Goal: Task Accomplishment & Management: Complete application form

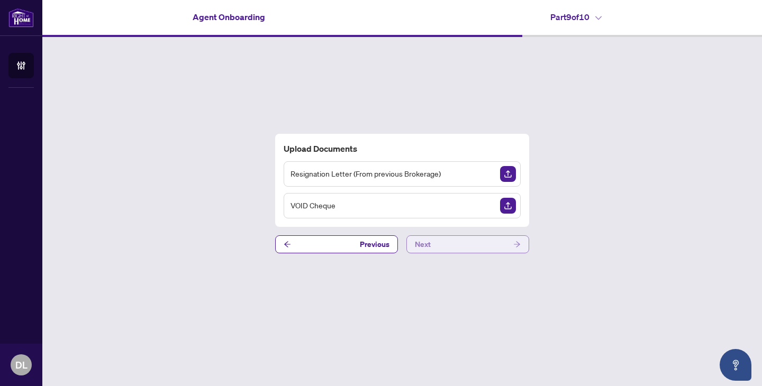
click at [453, 241] on button "Next" at bounding box center [467, 245] width 123 height 18
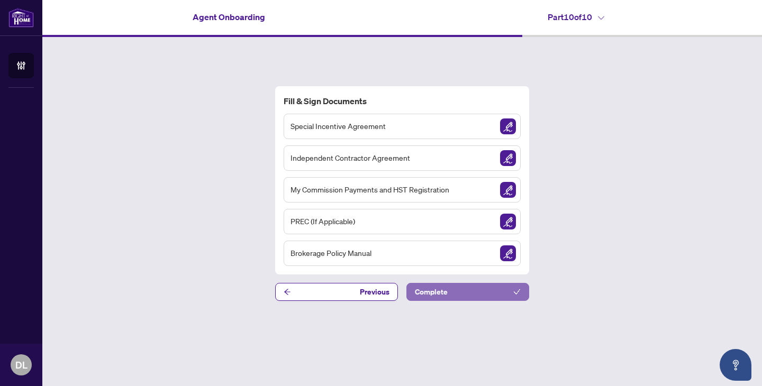
click at [442, 294] on span "Complete" at bounding box center [431, 292] width 33 height 17
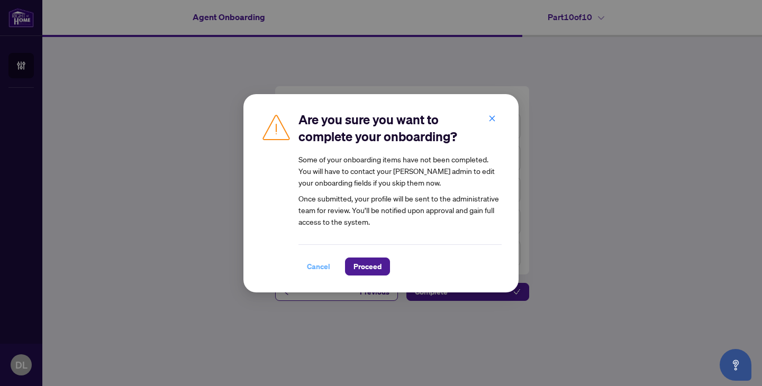
click at [313, 268] on span "Cancel" at bounding box center [318, 266] width 23 height 17
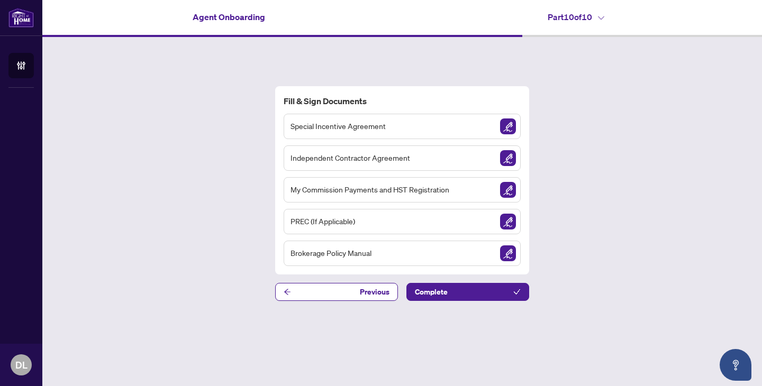
click at [422, 121] on div "Special Incentive Agreement" at bounding box center [402, 126] width 237 height 25
click at [509, 128] on img "Sign Document" at bounding box center [508, 127] width 16 height 16
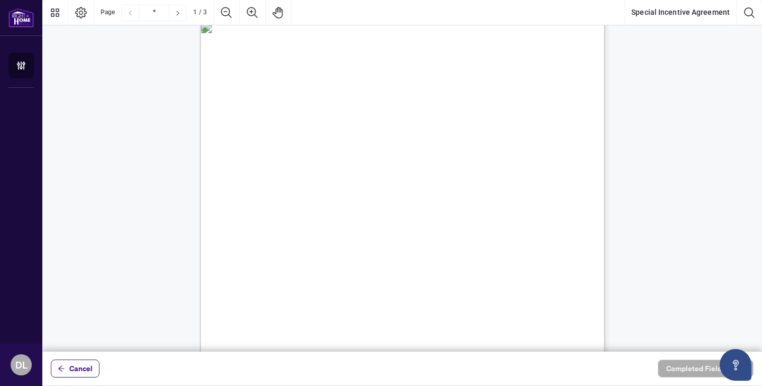
scroll to position [16, 0]
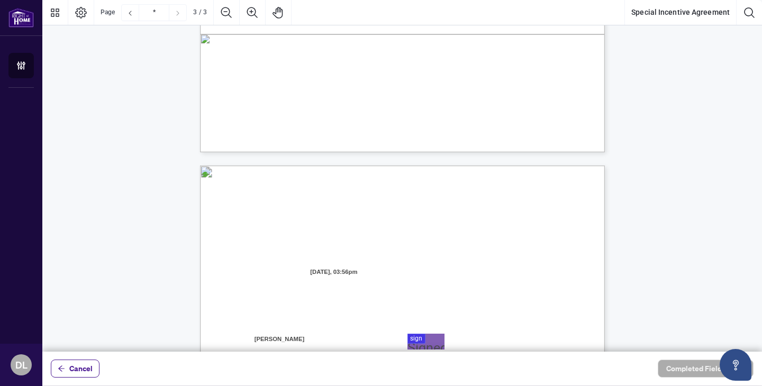
type input "*"
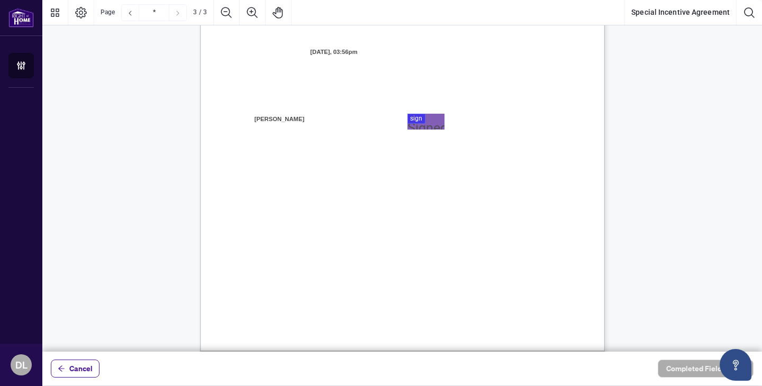
scroll to position [1163, 0]
click at [414, 119] on div at bounding box center [402, 176] width 720 height 352
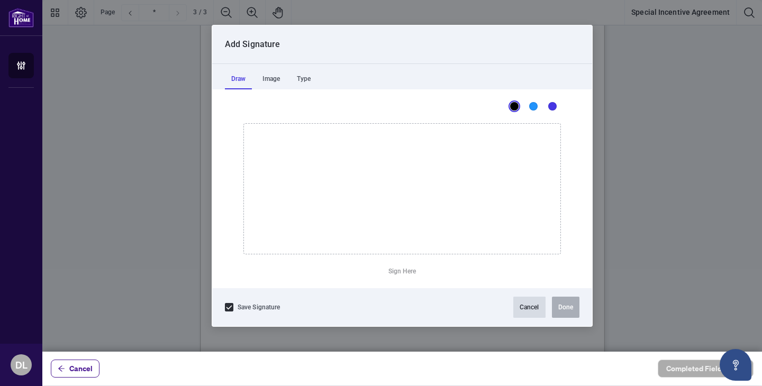
click at [528, 312] on button "Cancel" at bounding box center [529, 307] width 32 height 21
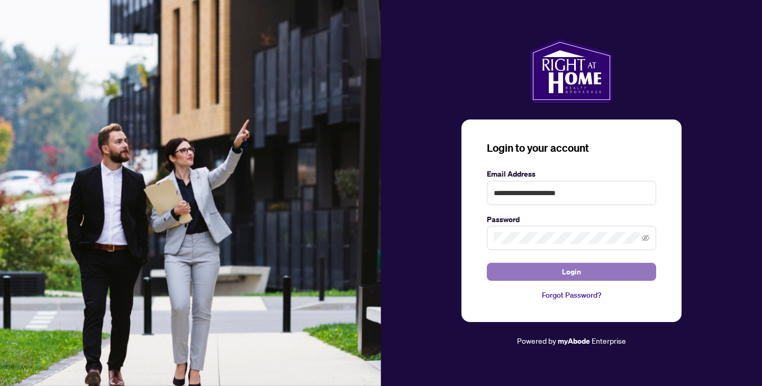
click at [586, 275] on button "Login" at bounding box center [571, 272] width 169 height 18
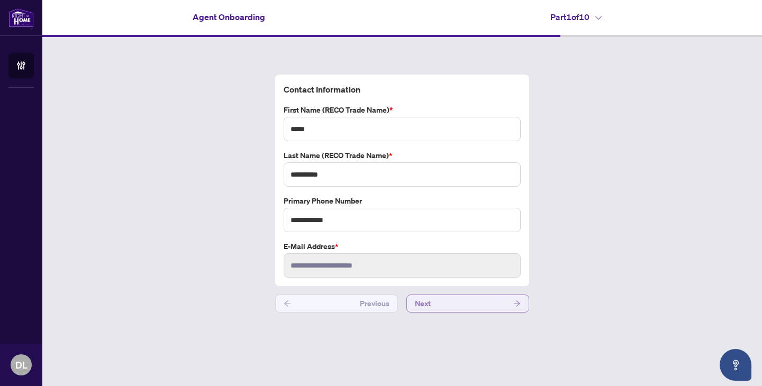
click at [439, 304] on button "Next" at bounding box center [467, 304] width 123 height 18
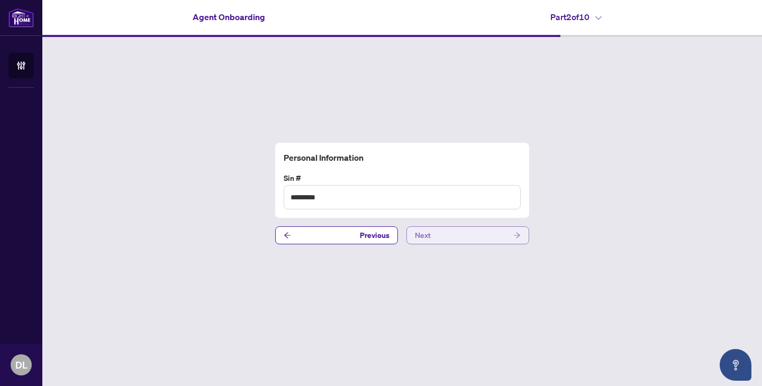
click at [455, 236] on button "Next" at bounding box center [467, 236] width 123 height 18
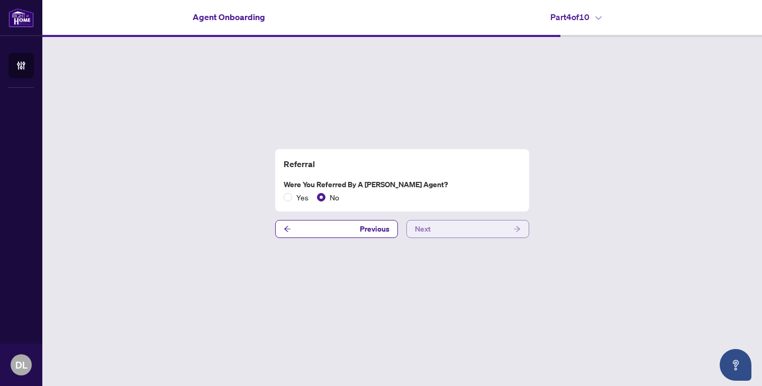
click at [455, 231] on button "Next" at bounding box center [467, 229] width 123 height 18
click at [459, 229] on button "Next" at bounding box center [467, 229] width 123 height 18
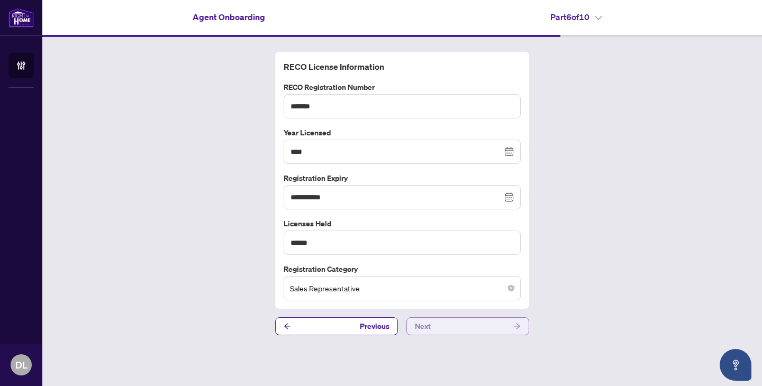
click at [456, 331] on button "Next" at bounding box center [467, 327] width 123 height 18
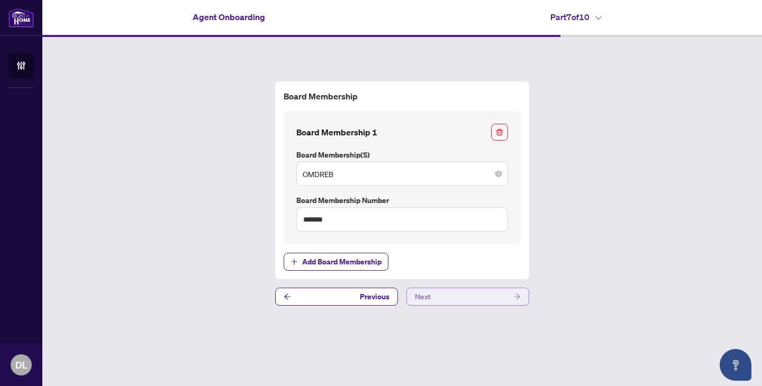
click at [462, 297] on button "Next" at bounding box center [467, 297] width 123 height 18
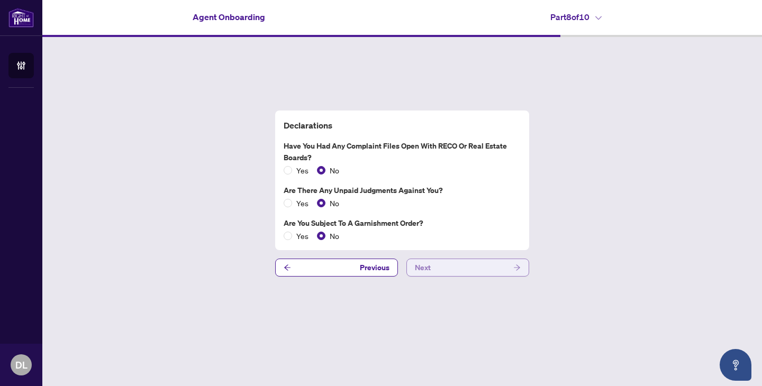
click at [468, 269] on button "Next" at bounding box center [467, 268] width 123 height 18
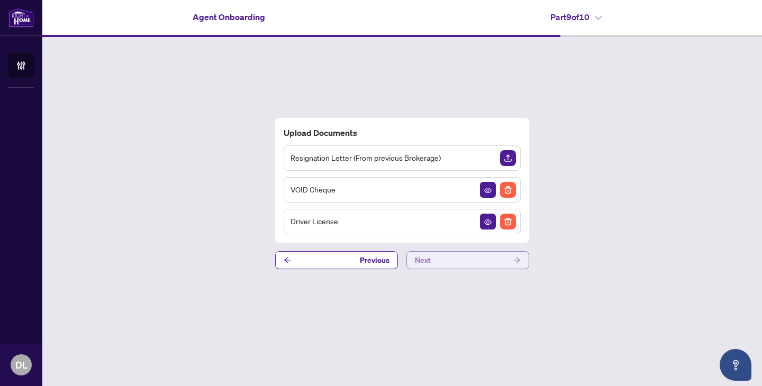
click at [468, 260] on button "Next" at bounding box center [467, 260] width 123 height 18
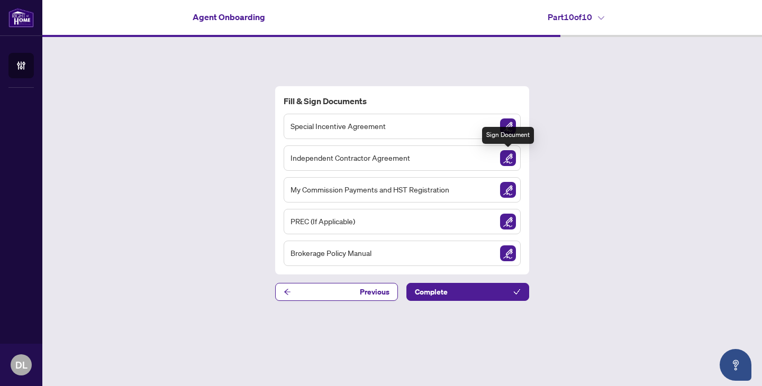
click at [508, 155] on img "Sign Document" at bounding box center [508, 158] width 16 height 16
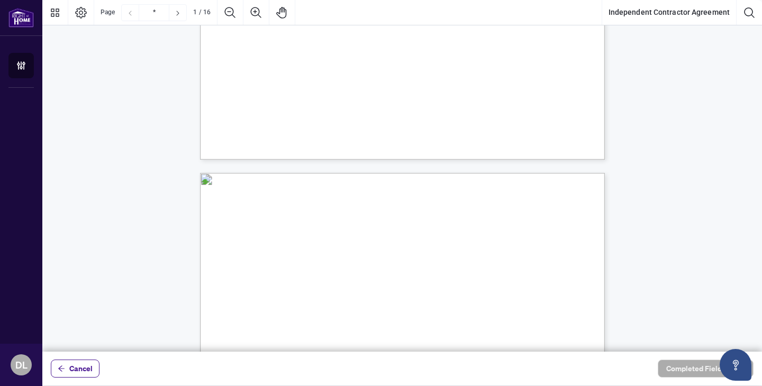
type input "*"
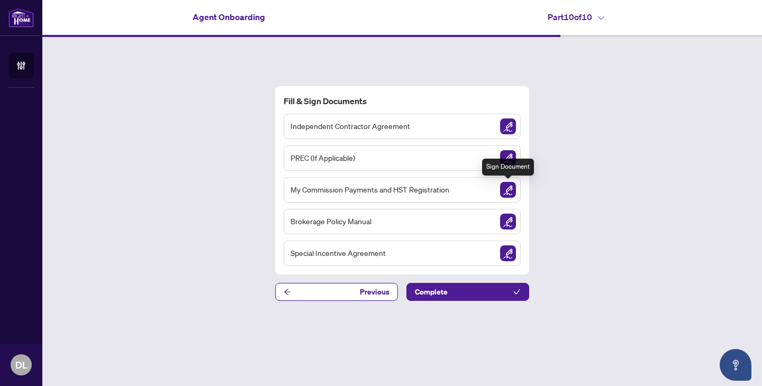
click at [507, 187] on img "Sign Document" at bounding box center [508, 190] width 16 height 16
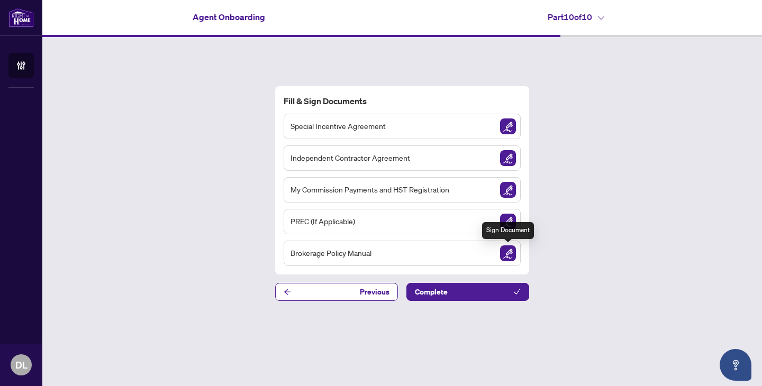
click at [507, 251] on img "Sign Document" at bounding box center [508, 254] width 16 height 16
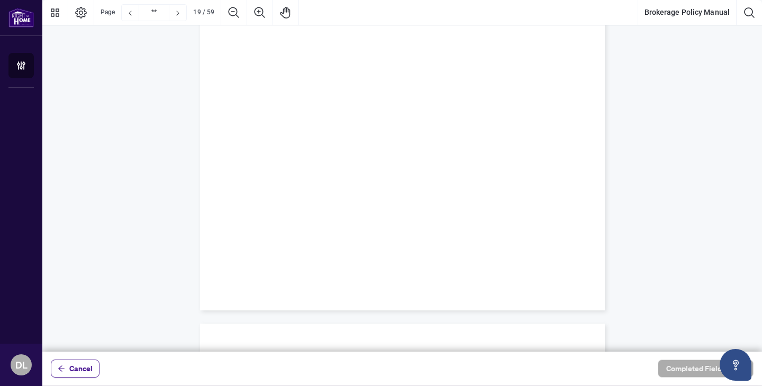
scroll to position [9987, 0]
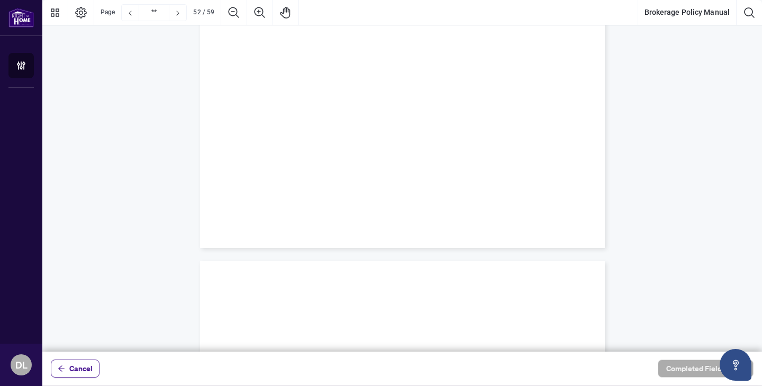
type input "**"
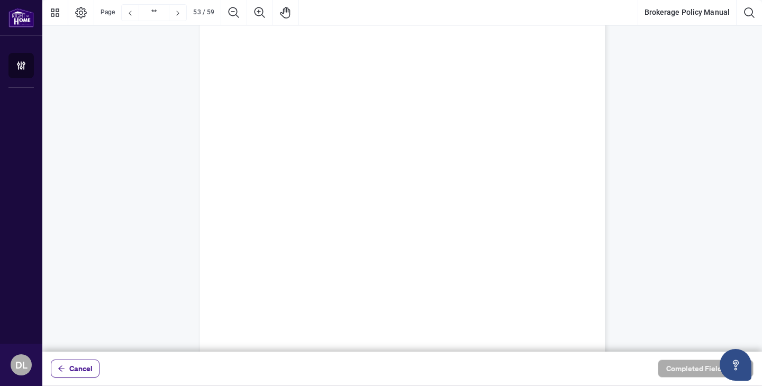
scroll to position [27954, 0]
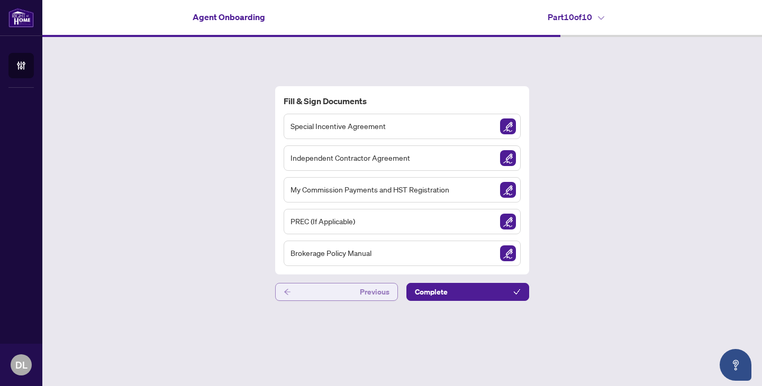
click at [334, 288] on button "Previous" at bounding box center [336, 292] width 123 height 18
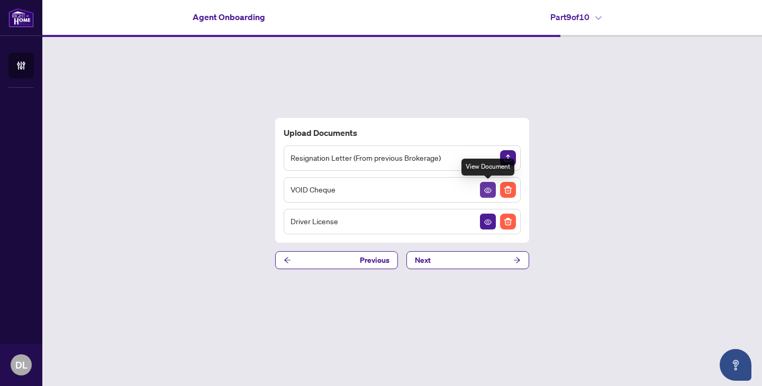
click at [487, 188] on icon "View Document" at bounding box center [487, 190] width 7 height 7
click at [487, 189] on icon "View Document" at bounding box center [487, 190] width 7 height 7
click at [465, 259] on button "Next" at bounding box center [467, 260] width 123 height 18
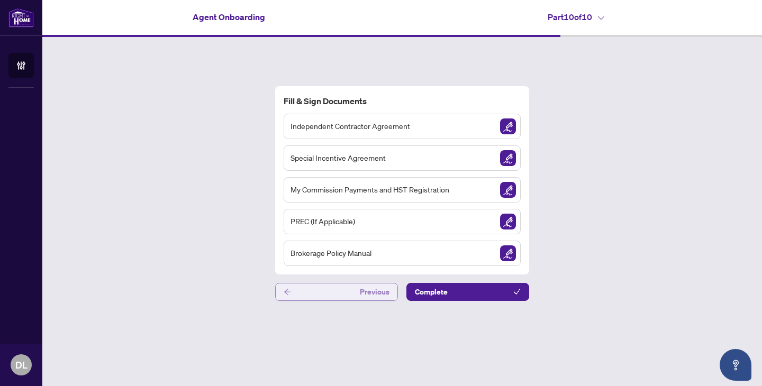
click at [325, 294] on button "Previous" at bounding box center [336, 292] width 123 height 18
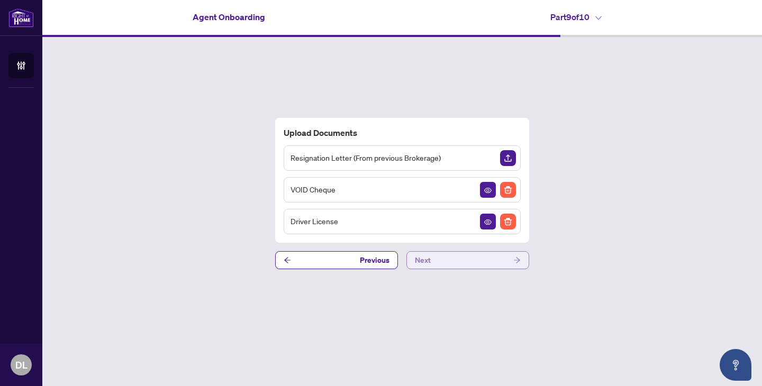
click at [435, 260] on button "Next" at bounding box center [467, 260] width 123 height 18
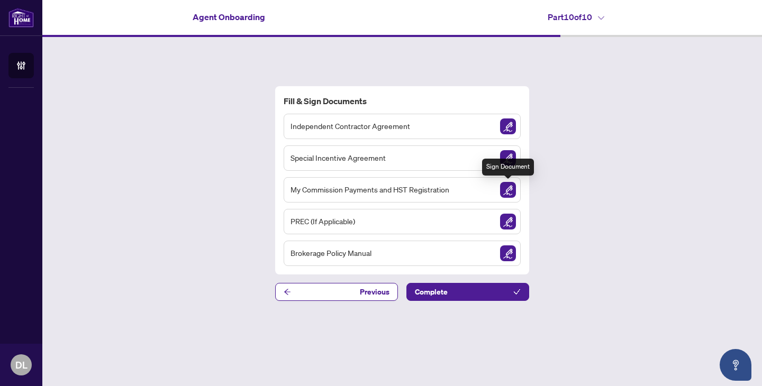
click at [508, 188] on img "Sign Document" at bounding box center [508, 190] width 16 height 16
click at [506, 250] on img "Sign Document" at bounding box center [508, 254] width 16 height 16
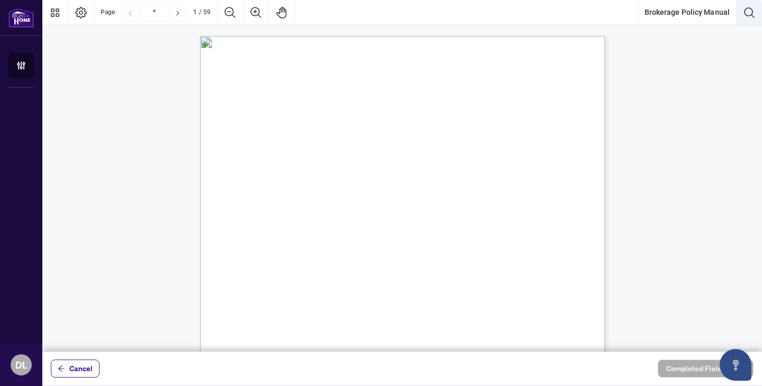
click at [750, 12] on icon "Search Document" at bounding box center [749, 12] width 13 height 13
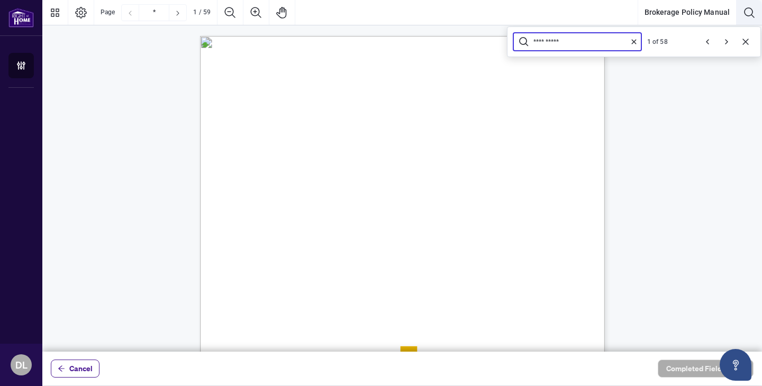
type input "**********"
type input "*"
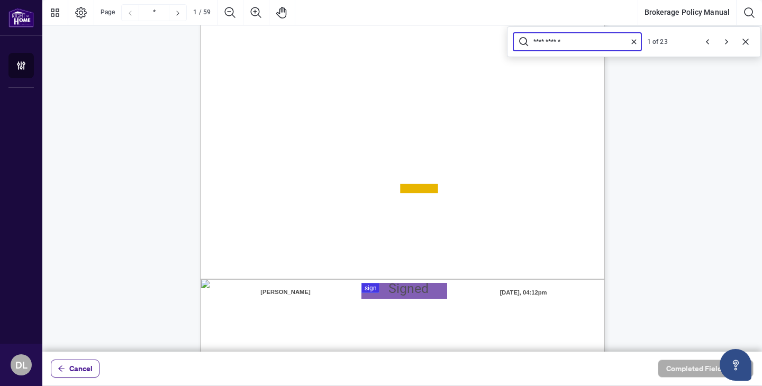
type input "**********"
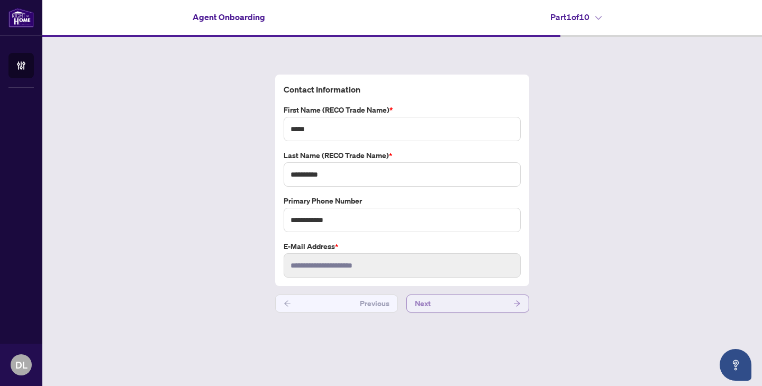
click at [463, 304] on button "Next" at bounding box center [467, 304] width 123 height 18
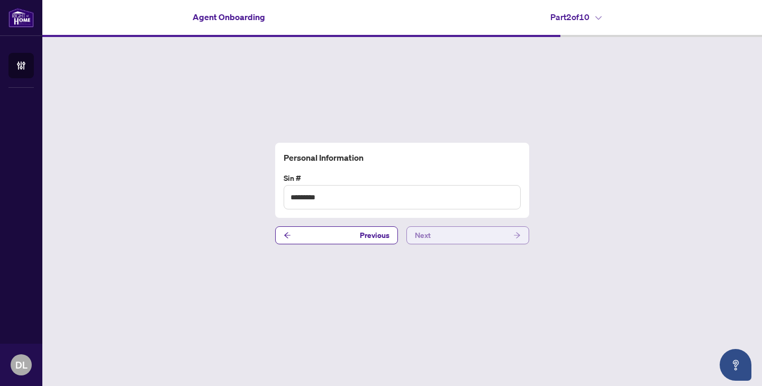
click at [451, 234] on button "Next" at bounding box center [467, 236] width 123 height 18
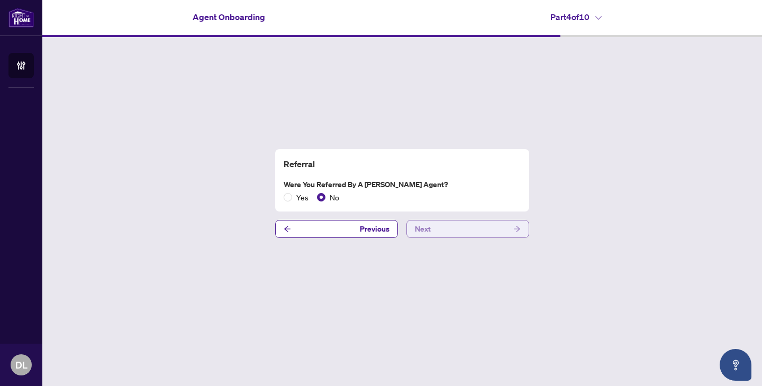
click at [458, 232] on button "Next" at bounding box center [467, 229] width 123 height 18
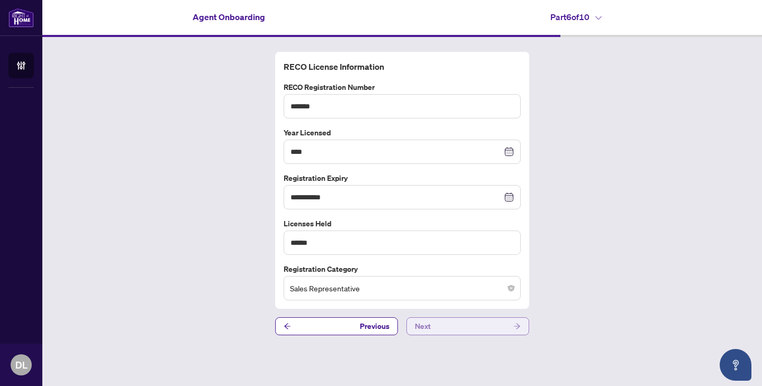
click at [463, 326] on button "Next" at bounding box center [467, 327] width 123 height 18
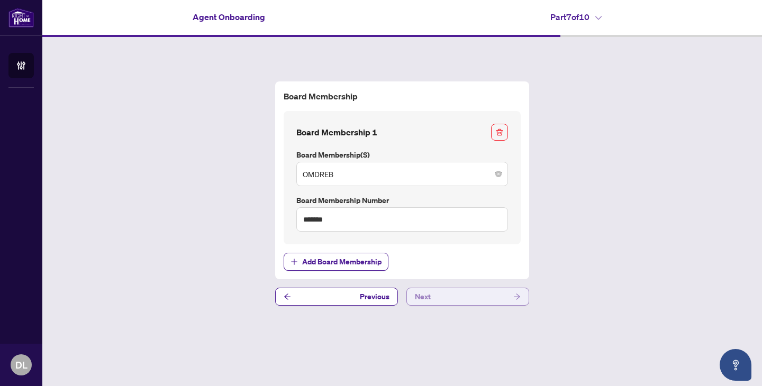
click at [462, 296] on button "Next" at bounding box center [467, 297] width 123 height 18
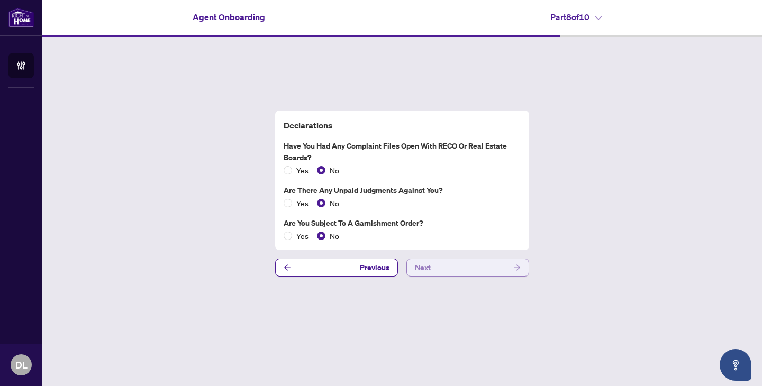
click at [459, 268] on button "Next" at bounding box center [467, 268] width 123 height 18
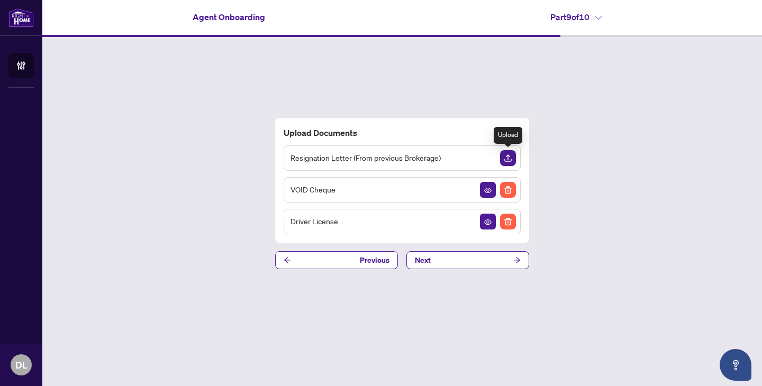
click at [509, 158] on img "Upload Document" at bounding box center [508, 158] width 16 height 16
click at [507, 160] on img "Upload Document" at bounding box center [508, 158] width 16 height 16
click at [512, 159] on img "Upload Document" at bounding box center [508, 158] width 16 height 16
click at [485, 190] on icon "View Document" at bounding box center [487, 190] width 7 height 5
click at [443, 263] on button "Next" at bounding box center [467, 260] width 123 height 18
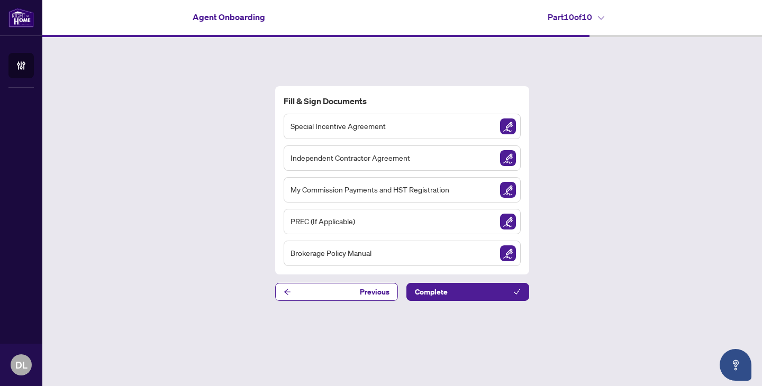
click at [511, 124] on img "Sign Document" at bounding box center [508, 127] width 16 height 16
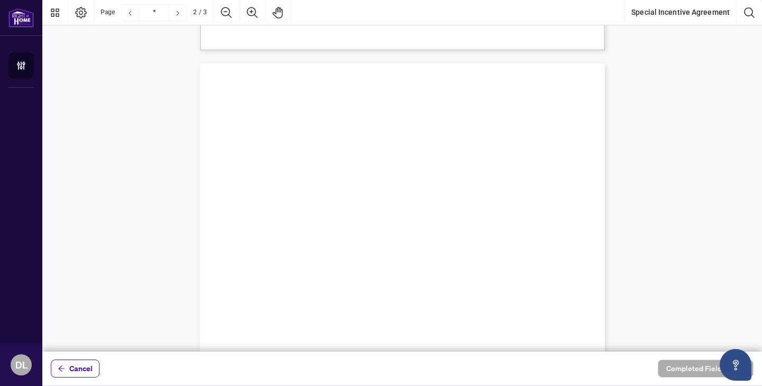
type input "*"
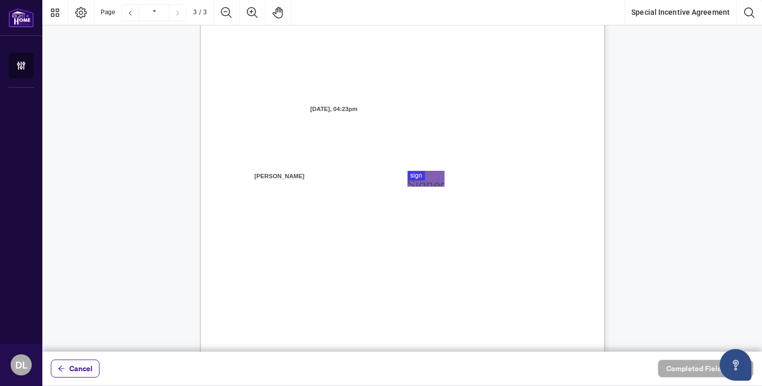
scroll to position [1102, 0]
click at [420, 178] on div at bounding box center [402, 176] width 720 height 352
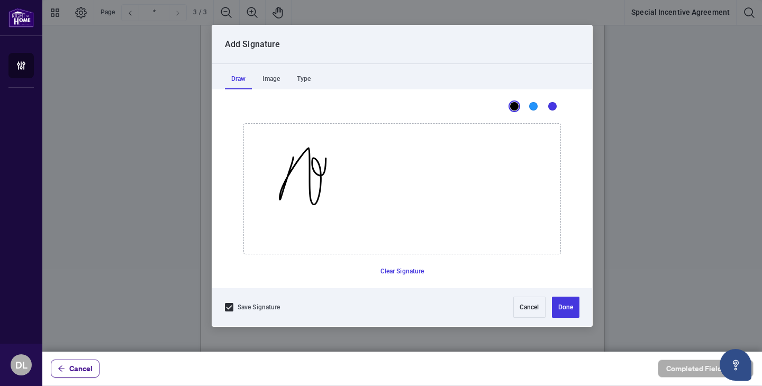
drag, startPoint x: 293, startPoint y: 157, endPoint x: 318, endPoint y: 159, distance: 24.4
click at [316, 158] on icon "Drawing canvas" at bounding box center [402, 189] width 316 height 130
click at [520, 309] on button "Cancel" at bounding box center [529, 307] width 32 height 21
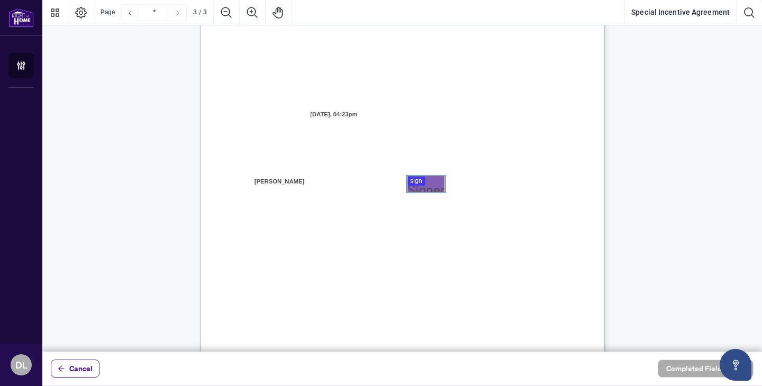
click at [421, 181] on div at bounding box center [402, 176] width 720 height 352
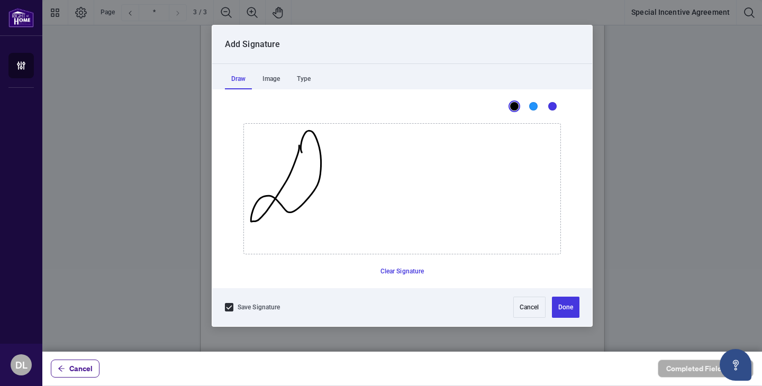
drag, startPoint x: 299, startPoint y: 146, endPoint x: 313, endPoint y: 158, distance: 18.7
click at [309, 157] on icon "Drawing canvas" at bounding box center [402, 189] width 316 height 130
click at [311, 210] on icon "Drawing canvas" at bounding box center [402, 189] width 316 height 130
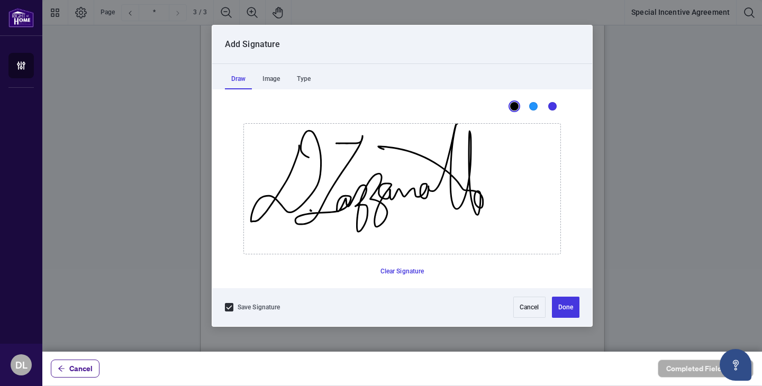
drag, startPoint x: 336, startPoint y: 143, endPoint x: 427, endPoint y: 150, distance: 91.3
click at [414, 150] on icon "Drawing canvas" at bounding box center [402, 189] width 316 height 130
click at [530, 310] on button "Cancel" at bounding box center [529, 307] width 32 height 21
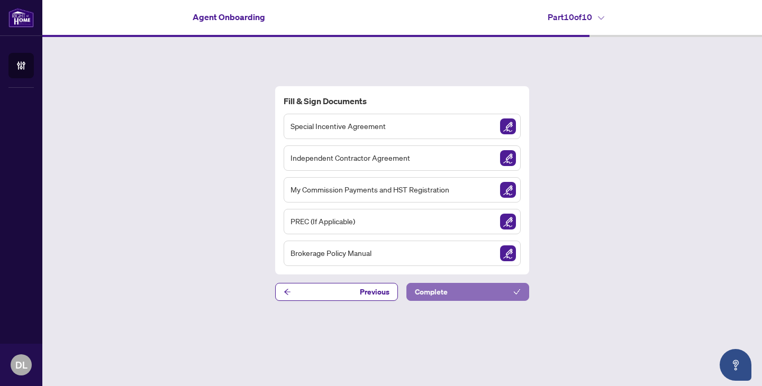
click at [455, 296] on button "Complete" at bounding box center [467, 292] width 123 height 18
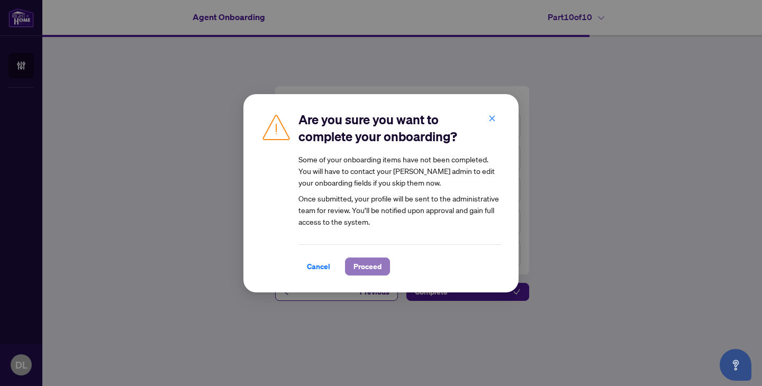
click at [365, 268] on span "Proceed" at bounding box center [368, 266] width 28 height 17
